Goal: Information Seeking & Learning: Learn about a topic

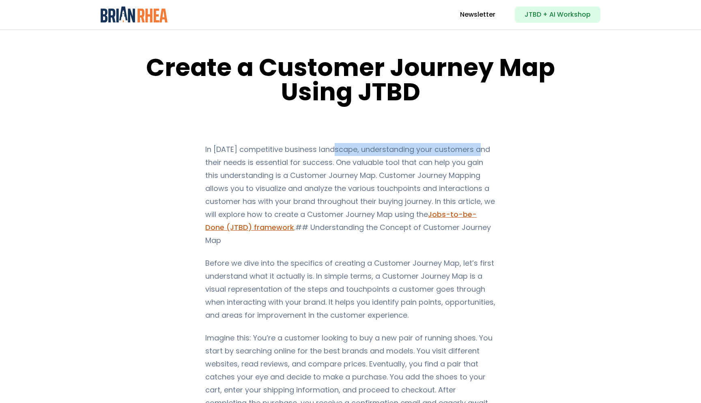
drag, startPoint x: 331, startPoint y: 148, endPoint x: 478, endPoint y: 152, distance: 147.0
click at [478, 152] on p "In [DATE] competitive business landscape, understanding your customers and thei…" at bounding box center [350, 195] width 290 height 104
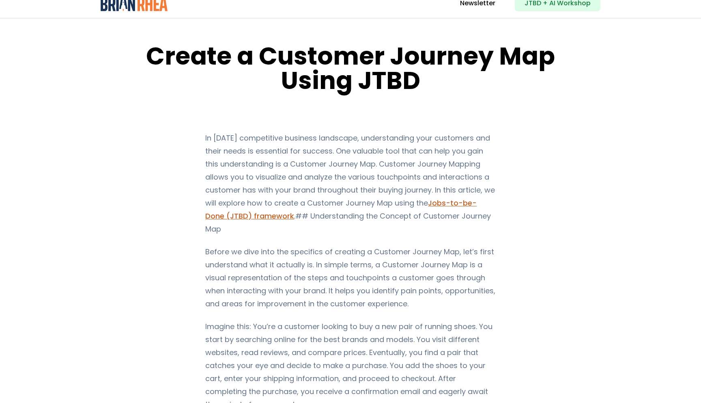
click at [371, 169] on p "In [DATE] competitive business landscape, understanding your customers and thei…" at bounding box center [350, 184] width 290 height 104
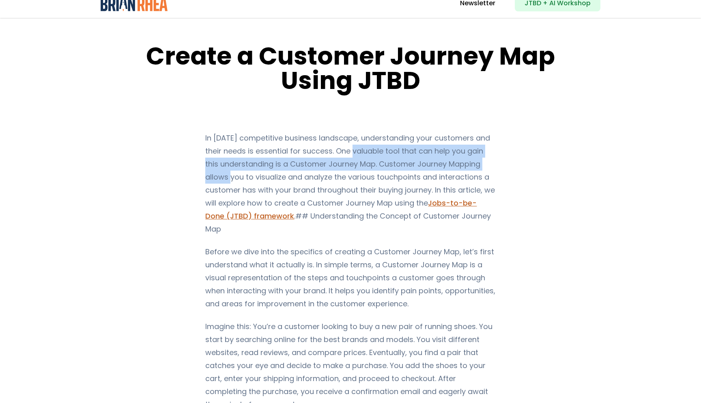
drag, startPoint x: 344, startPoint y: 151, endPoint x: 514, endPoint y: 162, distance: 170.0
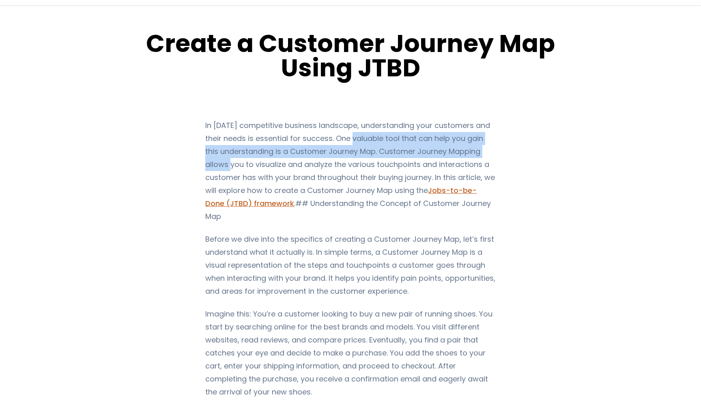
scroll to position [29, 0]
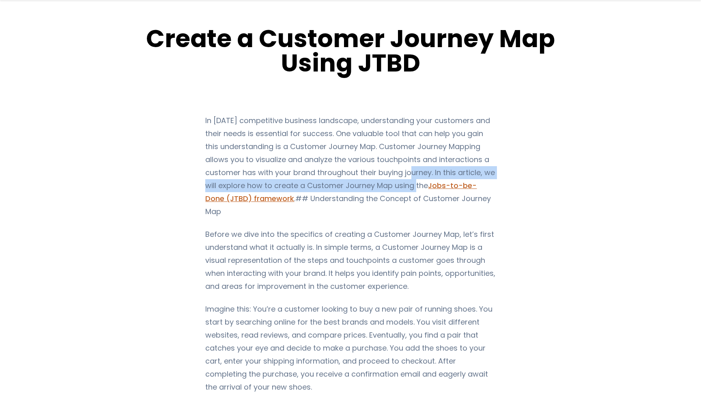
click at [366, 179] on p "In [DATE] competitive business landscape, understanding your customers and thei…" at bounding box center [350, 166] width 290 height 104
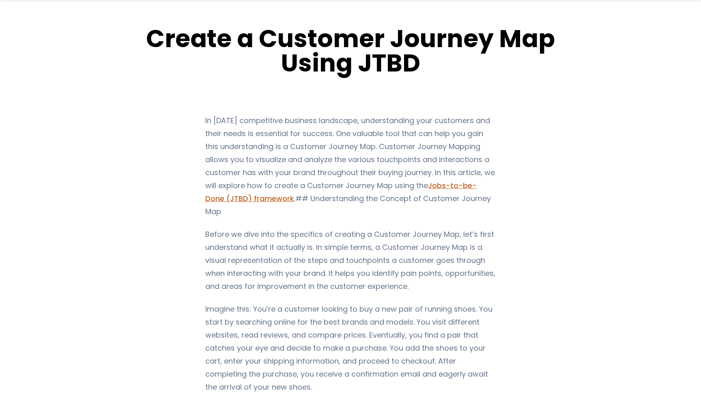
click at [427, 147] on p "In [DATE] competitive business landscape, understanding your customers and thei…" at bounding box center [350, 166] width 290 height 104
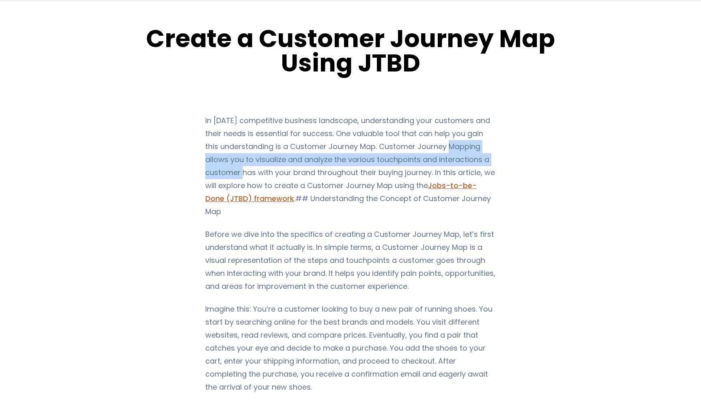
drag, startPoint x: 427, startPoint y: 147, endPoint x: 475, endPoint y: 155, distance: 48.5
click at [475, 155] on p "In [DATE] competitive business landscape, understanding your customers and thei…" at bounding box center [350, 166] width 290 height 104
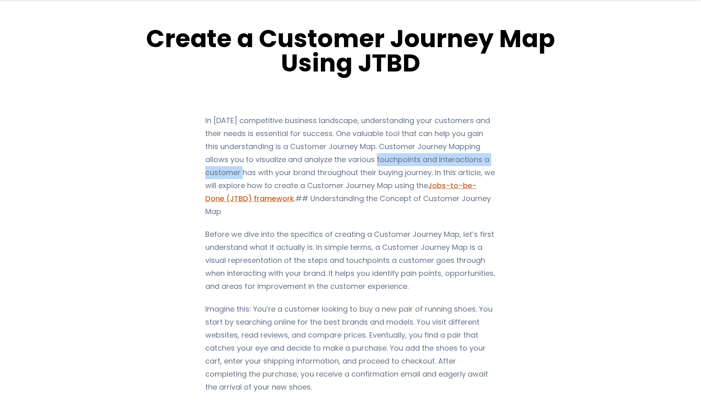
drag, startPoint x: 345, startPoint y: 158, endPoint x: 505, endPoint y: 163, distance: 159.6
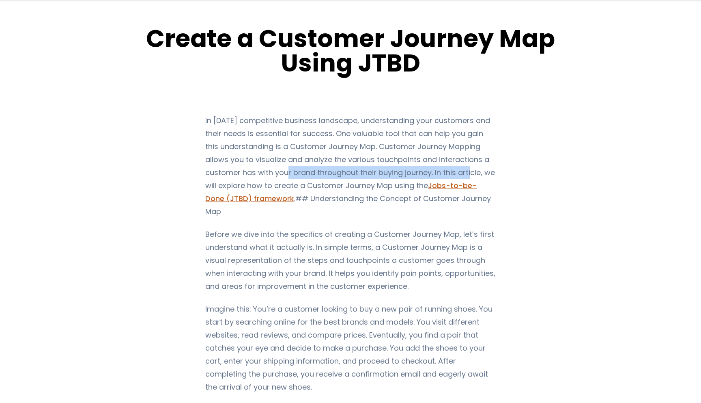
drag, startPoint x: 244, startPoint y: 175, endPoint x: 429, endPoint y: 177, distance: 184.7
click at [430, 176] on p "In [DATE] competitive business landscape, understanding your customers and thei…" at bounding box center [350, 166] width 290 height 104
click at [346, 236] on p "Before we dive into the specifics of creating a Customer Journey Map, let’s fir…" at bounding box center [350, 260] width 290 height 65
drag, startPoint x: 450, startPoint y: 170, endPoint x: 381, endPoint y: 184, distance: 70.0
click at [382, 184] on p "In [DATE] competitive business landscape, understanding your customers and thei…" at bounding box center [350, 166] width 290 height 104
